Goal: Task Accomplishment & Management: Use online tool/utility

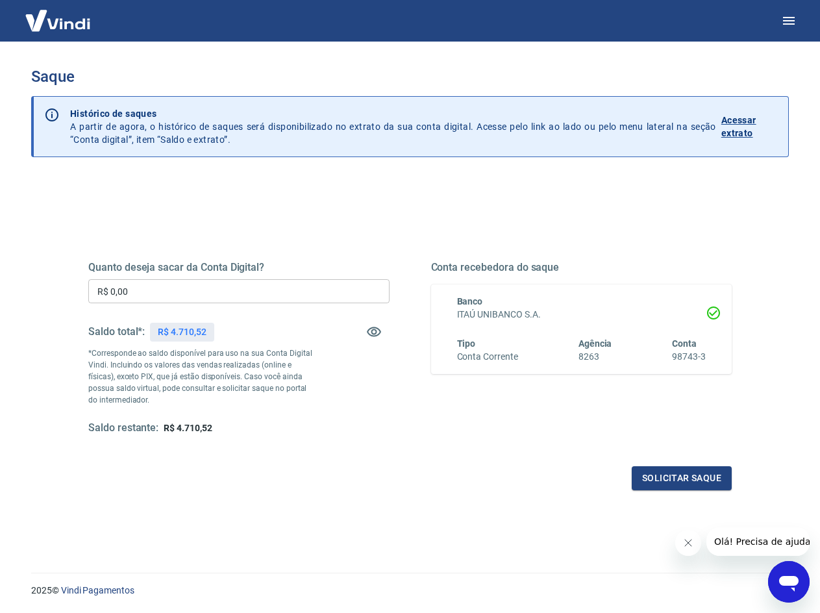
click at [201, 286] on input "R$ 0,00" at bounding box center [238, 291] width 301 height 24
type input "R$ 4.710,52"
click at [695, 480] on button "Solicitar saque" at bounding box center [682, 478] width 100 height 24
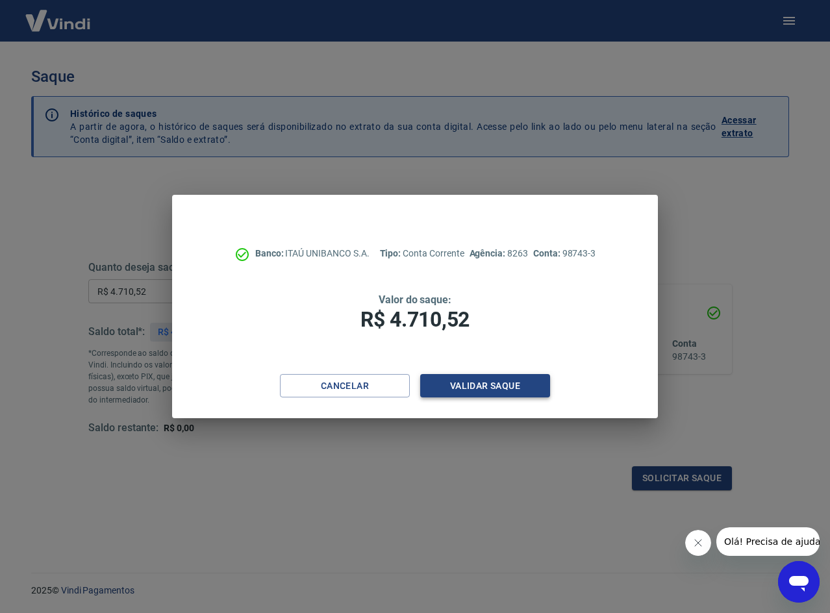
click at [517, 390] on button "Validar saque" at bounding box center [485, 386] width 130 height 24
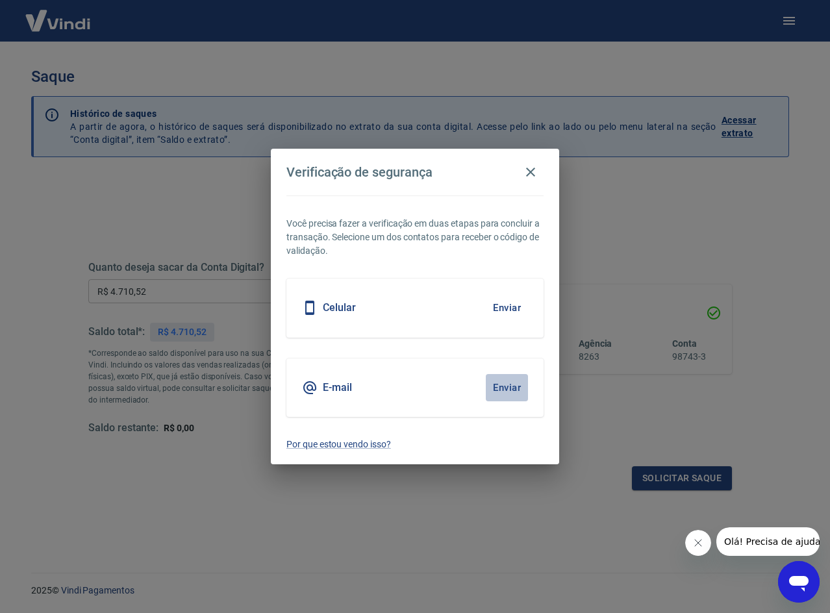
click at [496, 388] on button "Enviar" at bounding box center [507, 387] width 42 height 27
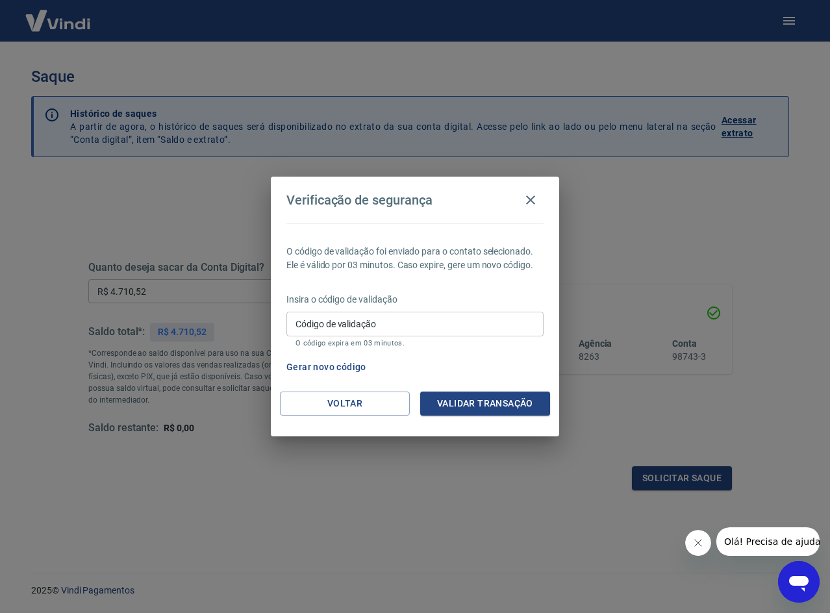
click at [352, 324] on input "Código de validação" at bounding box center [414, 324] width 257 height 24
paste input "285870"
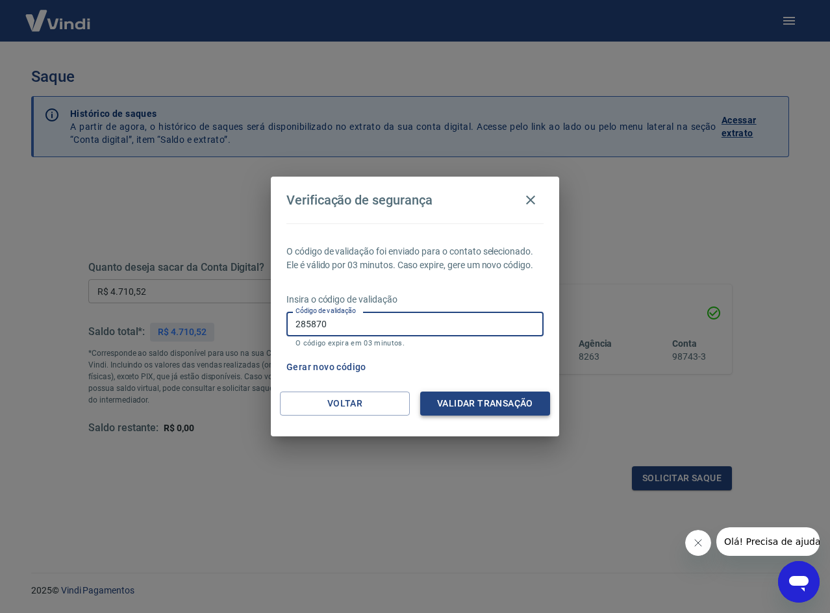
type input "285870"
click at [467, 411] on button "Validar transação" at bounding box center [485, 404] width 130 height 24
